Goal: Book appointment/travel/reservation

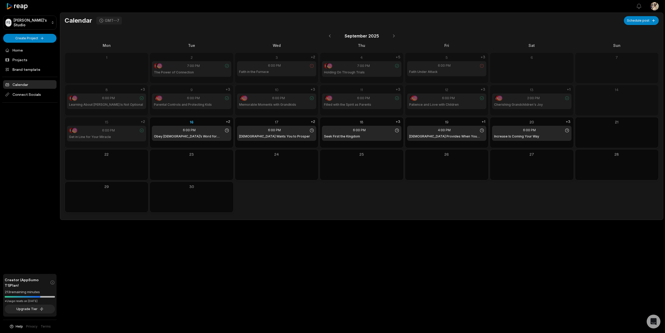
click at [651, 318] on div "Open Intercom Messenger" at bounding box center [653, 322] width 14 height 14
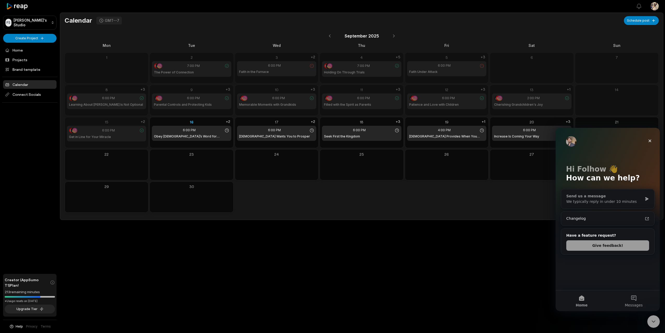
click at [592, 200] on div "We typically reply in under 10 minutes" at bounding box center [604, 201] width 76 height 5
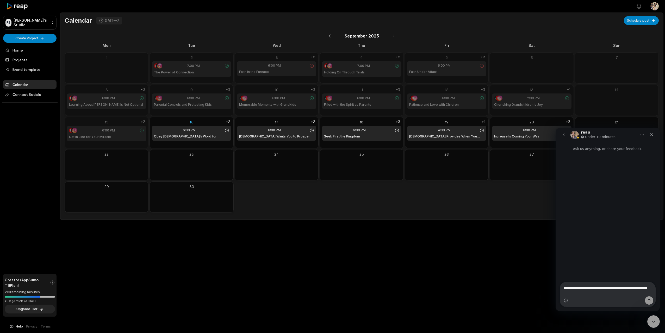
type textarea "**********"
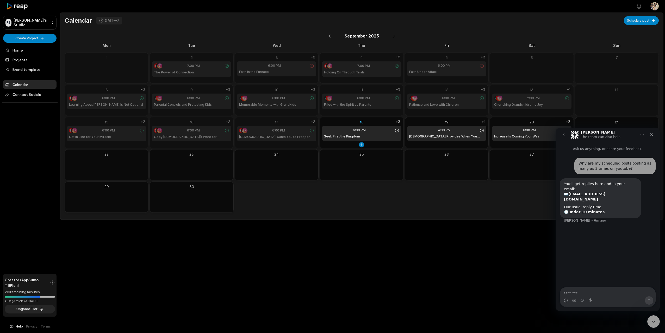
click at [368, 120] on div "18" at bounding box center [361, 121] width 79 height 5
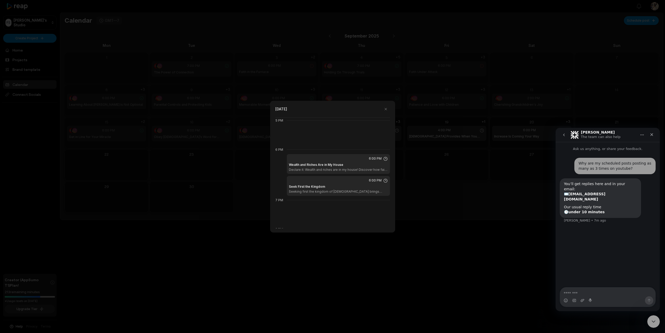
scroll to position [497, 0]
click at [343, 186] on div "Seek First the Kingdom Seeking first the kingdom of [DEMOGRAPHIC_DATA] brings e…" at bounding box center [338, 189] width 99 height 9
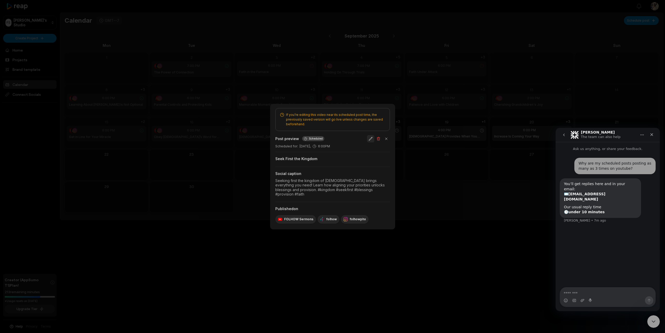
click at [370, 140] on button "button" at bounding box center [370, 138] width 7 height 7
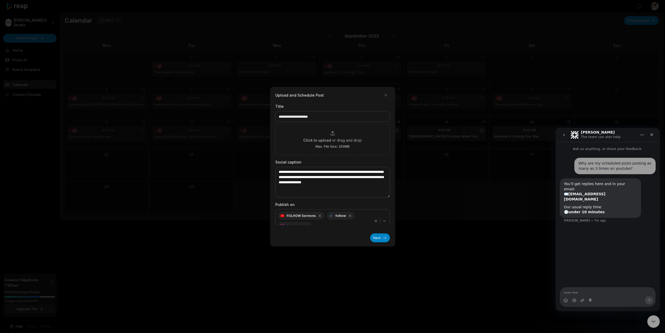
scroll to position [8, 0]
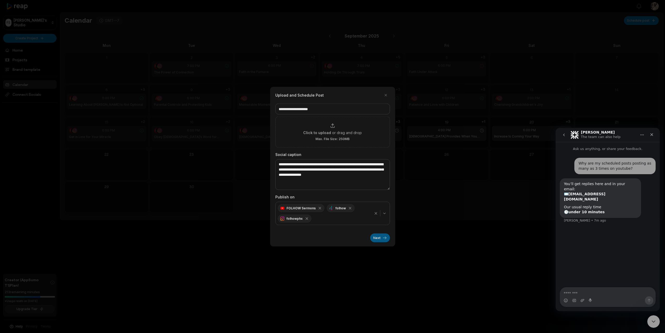
click at [375, 238] on button "Next" at bounding box center [380, 237] width 20 height 9
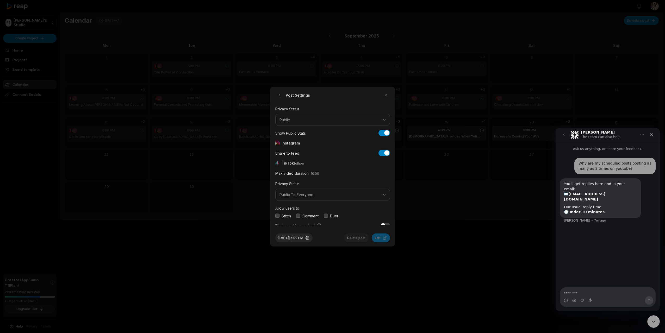
click at [279, 215] on button "button" at bounding box center [277, 216] width 4 height 4
click at [298, 216] on button "button" at bounding box center [298, 216] width 4 height 4
click at [326, 215] on button "button" at bounding box center [326, 216] width 4 height 4
click at [278, 224] on button "button" at bounding box center [277, 222] width 4 height 4
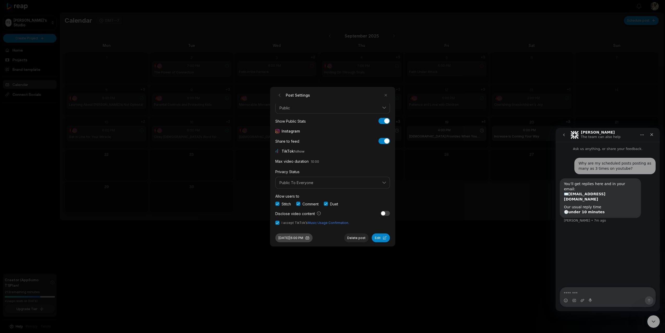
click at [300, 236] on button "[DATE] 6:00 PM" at bounding box center [293, 237] width 37 height 9
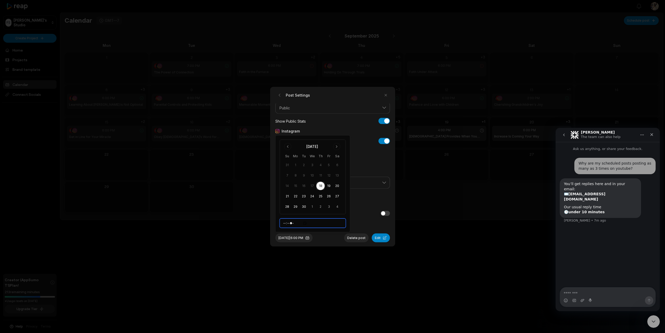
click at [286, 223] on input "*****" at bounding box center [313, 222] width 66 height 9
type input "*****"
click at [332, 243] on div "Post Settings YouTube Privacy Status Public Show Public Stats Show Public Stats…" at bounding box center [332, 167] width 125 height 160
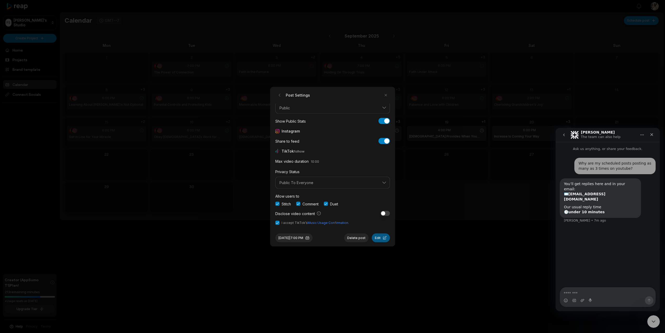
click at [378, 239] on button "Edit" at bounding box center [380, 237] width 18 height 9
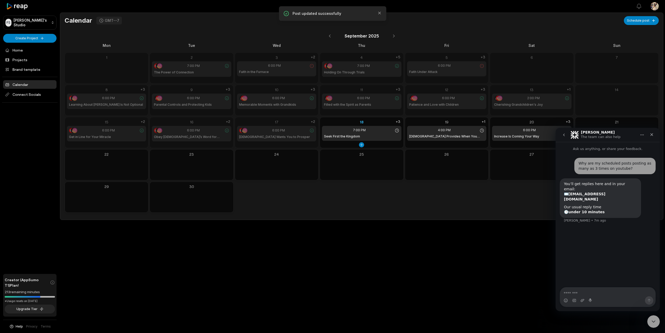
click at [378, 122] on div "18" at bounding box center [361, 121] width 79 height 5
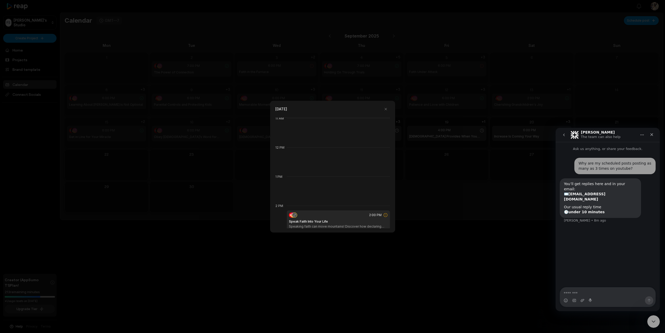
scroll to position [321, 0]
click at [384, 110] on button "button" at bounding box center [385, 109] width 8 height 8
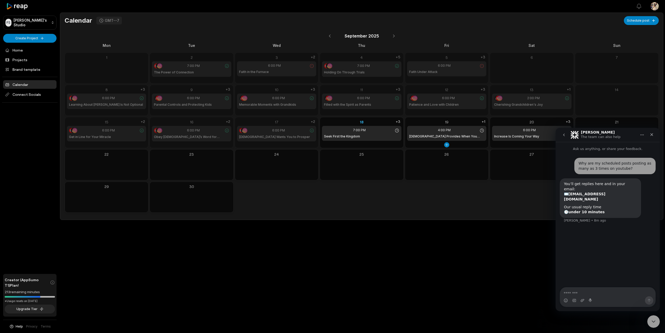
click at [445, 119] on div "19" at bounding box center [446, 121] width 79 height 5
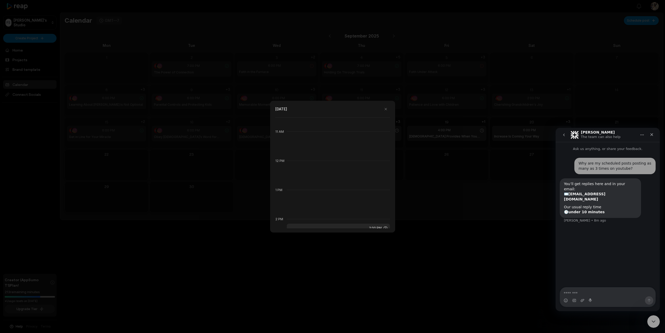
scroll to position [309, 0]
click at [438, 183] on div at bounding box center [332, 166] width 665 height 333
